Goal: Go to known website: Access a specific website the user already knows

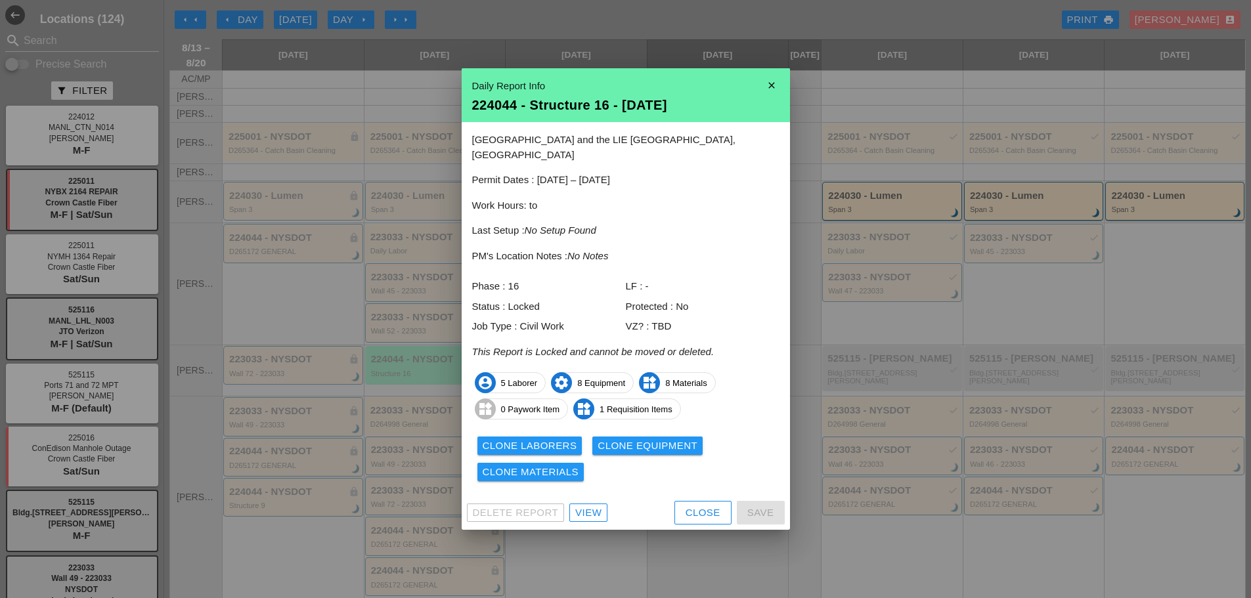
scroll to position [131, 0]
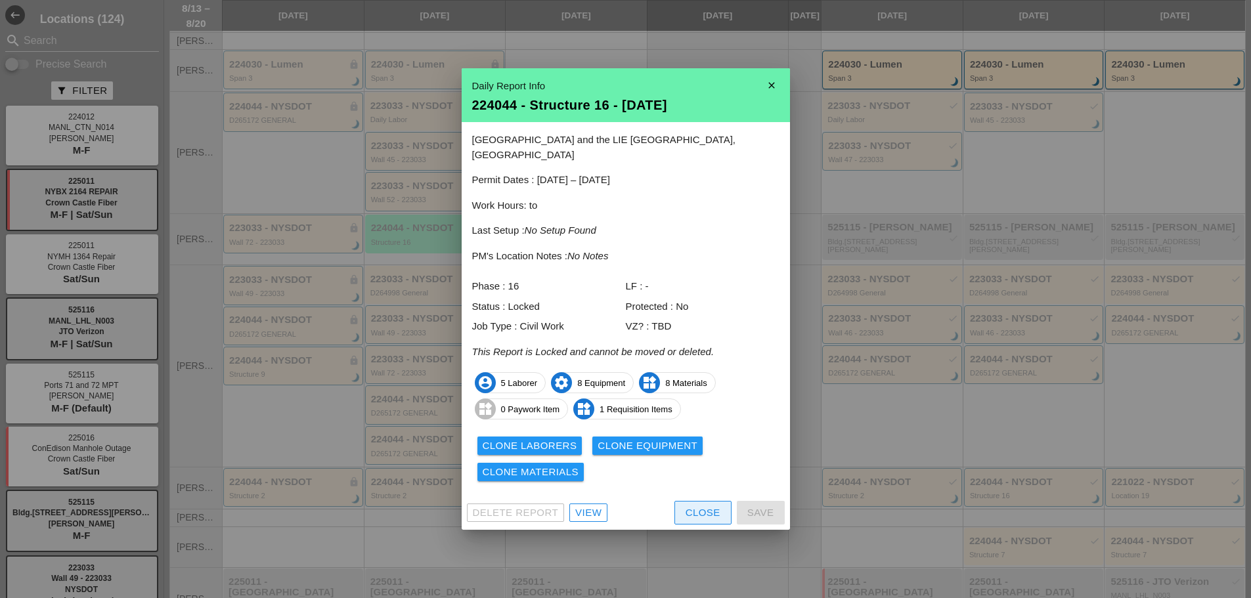
click at [707, 516] on button "Close" at bounding box center [702, 513] width 57 height 24
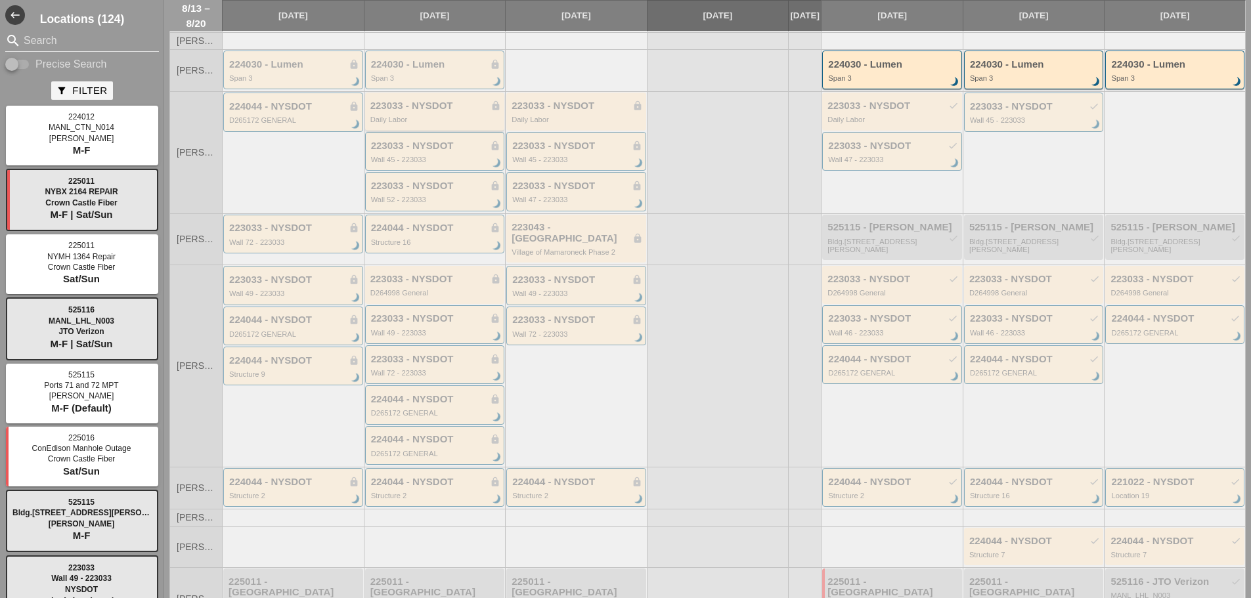
scroll to position [0, 0]
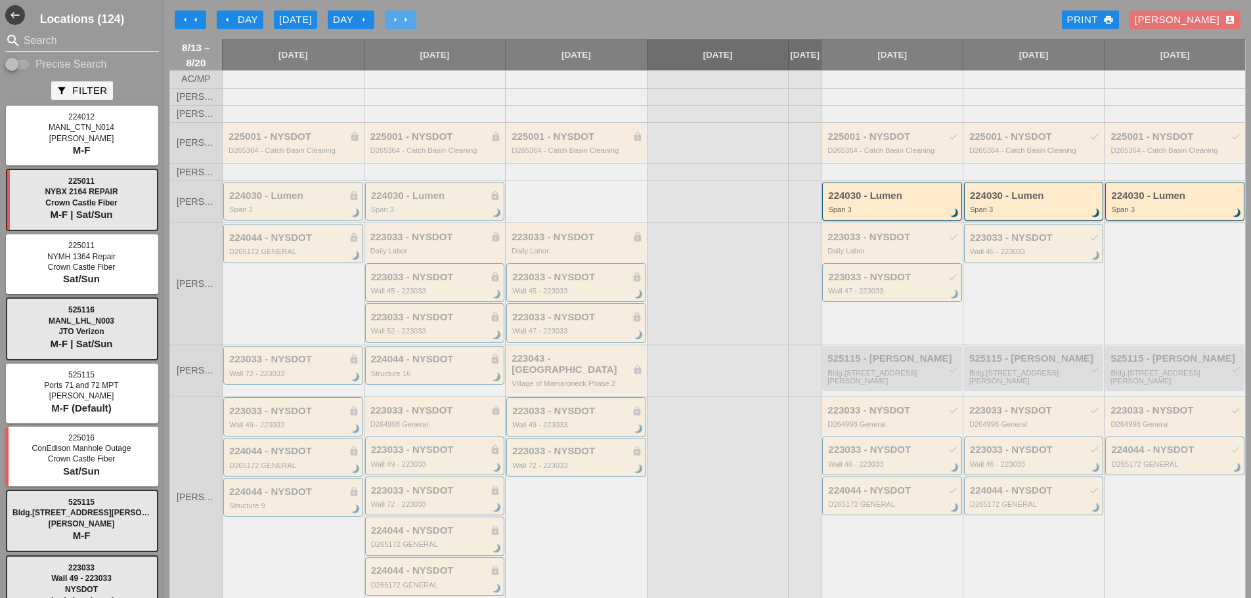
click at [404, 22] on icon "arrow_right" at bounding box center [405, 19] width 11 height 11
click at [402, 21] on icon "arrow_right" at bounding box center [405, 19] width 11 height 11
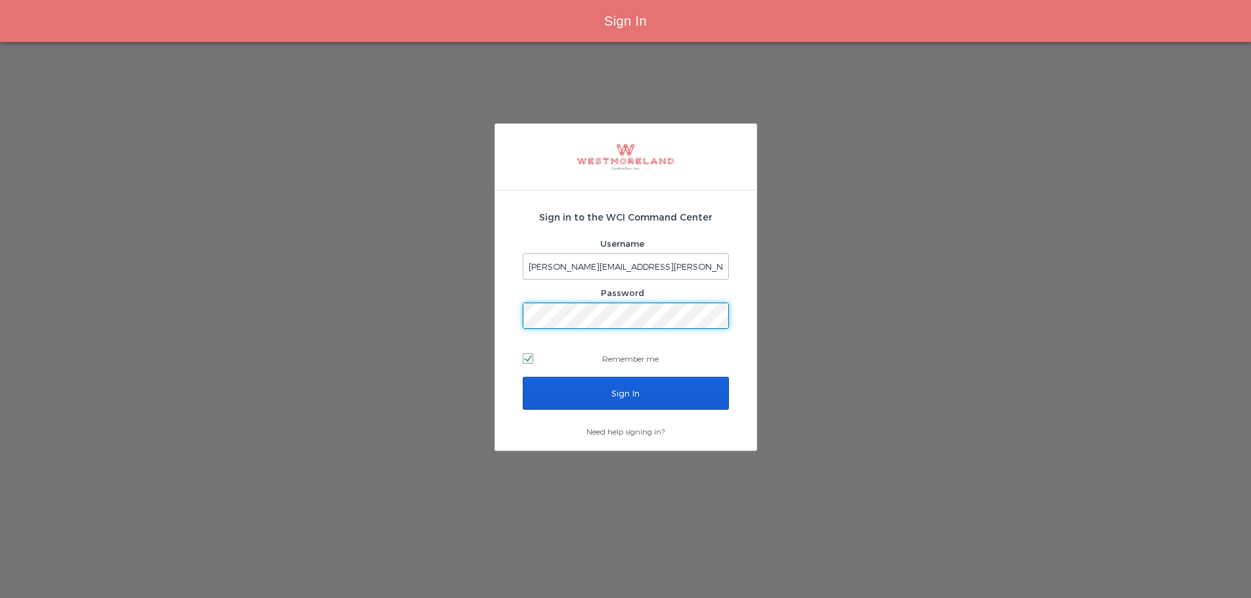
click at [604, 423] on div "Sign In" at bounding box center [626, 401] width 206 height 49
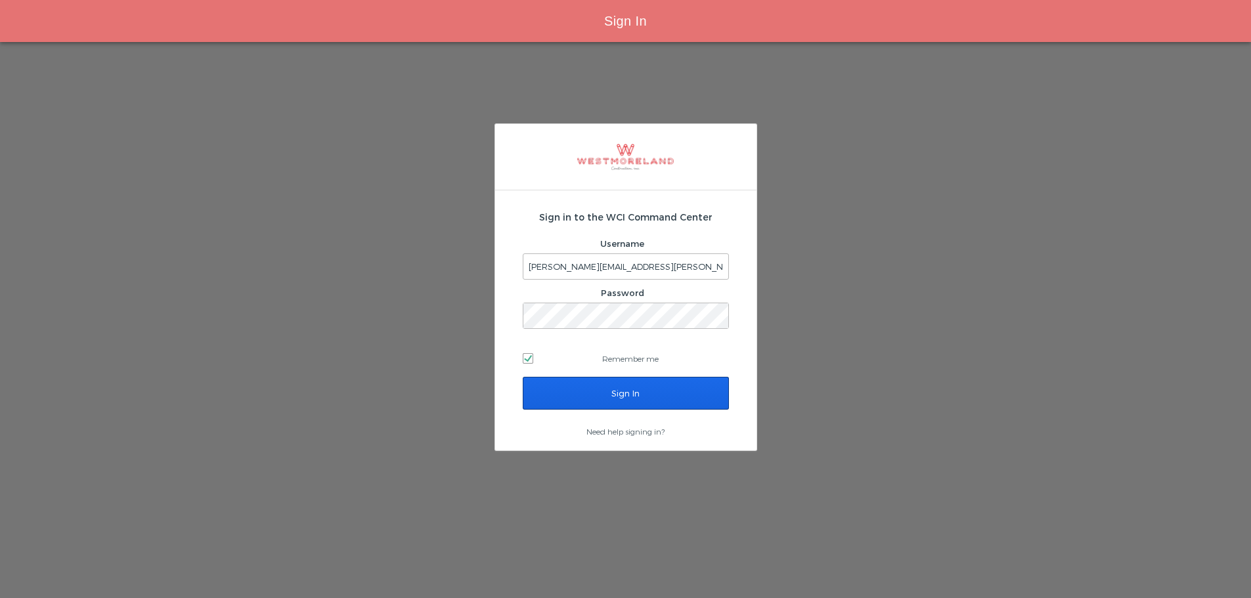
click at [590, 405] on input "Sign In" at bounding box center [626, 393] width 206 height 33
